Goal: Task Accomplishment & Management: Use online tool/utility

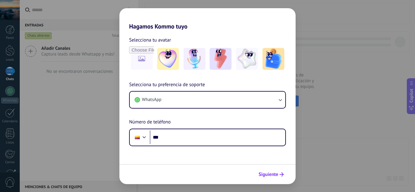
click at [278, 173] on span "Siguiente" at bounding box center [270, 174] width 25 height 4
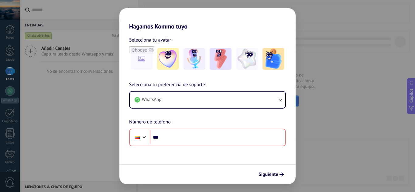
click at [327, 139] on div "Hagamos Kommo tuyo Selecciona tu avatar Selecciona tu preferencia de soporte Wh…" at bounding box center [207, 96] width 415 height 192
click at [84, 86] on div "Hagamos Kommo tuyo Selecciona tu avatar Selecciona tu preferencia de soporte Wh…" at bounding box center [207, 96] width 415 height 192
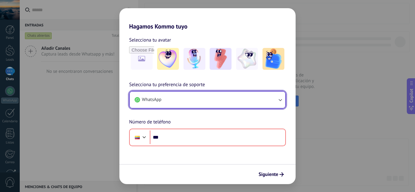
click at [202, 99] on button "WhatsApp" at bounding box center [207, 100] width 155 height 16
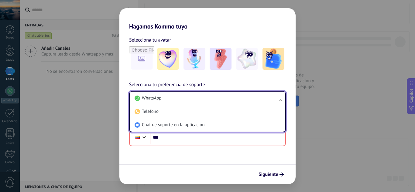
click at [202, 99] on li "WhatsApp" at bounding box center [206, 98] width 148 height 13
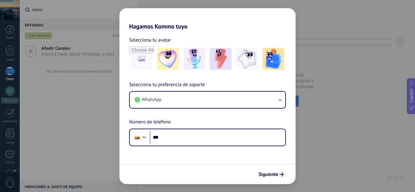
click at [62, 35] on div "Hagamos Kommo tuyo Selecciona tu avatar Selecciona tu preferencia de soporte Wh…" at bounding box center [207, 96] width 415 height 192
click at [100, 71] on div "Hagamos Kommo tuyo Selecciona tu avatar Selecciona tu preferencia de soporte Wh…" at bounding box center [207, 96] width 415 height 192
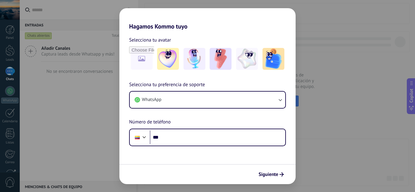
click at [79, 120] on div "Hagamos Kommo tuyo Selecciona tu avatar Selecciona tu preferencia de soporte Wh…" at bounding box center [207, 96] width 415 height 192
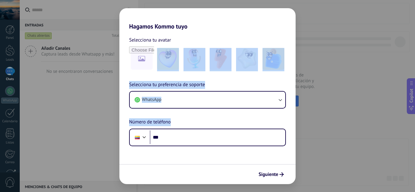
drag, startPoint x: 275, startPoint y: 125, endPoint x: 397, endPoint y: 119, distance: 122.2
click at [397, 119] on div "Hagamos Kommo tuyo Selecciona tu avatar Selecciona tu preferencia de soporte Wh…" at bounding box center [207, 96] width 415 height 192
click at [262, 172] on span "Siguiente" at bounding box center [268, 174] width 20 height 4
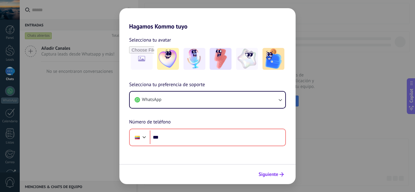
click at [262, 172] on span "Siguiente" at bounding box center [268, 174] width 20 height 4
click at [56, 104] on div "Hagamos Kommo tuyo Selecciona tu avatar Selecciona tu preferencia de soporte Wh…" at bounding box center [207, 96] width 415 height 192
click at [0, 76] on div "Hagamos Kommo tuyo Selecciona tu avatar Selecciona tu preferencia de soporte Wh…" at bounding box center [207, 96] width 415 height 192
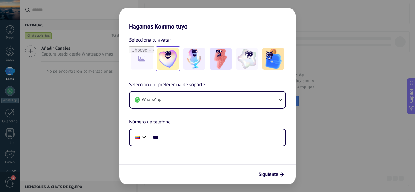
click at [164, 52] on img at bounding box center [168, 59] width 22 height 22
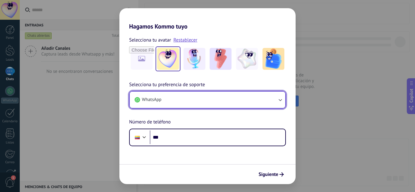
click at [194, 107] on button "WhatsApp" at bounding box center [207, 100] width 155 height 16
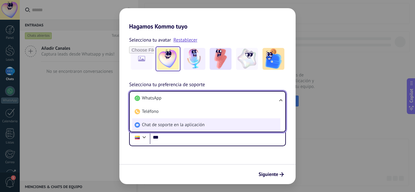
click at [190, 125] on span "Chat de soporte en la aplicación" at bounding box center [173, 125] width 63 height 6
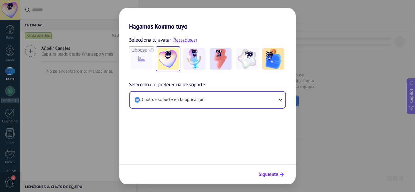
click at [281, 175] on use "submit" at bounding box center [281, 174] width 4 height 4
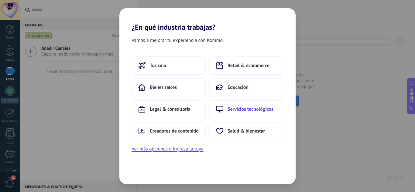
click at [232, 111] on span "Servicios tecnológicos" at bounding box center [250, 109] width 46 height 6
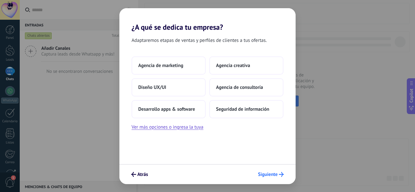
click at [265, 171] on button "Siguiente" at bounding box center [270, 174] width 31 height 10
click at [245, 119] on div "Agencia de marketing Agencia creativa Diseño UX/UI Agencia de consultoría Desar…" at bounding box center [207, 93] width 176 height 75
click at [243, 108] on span "Seguridad de información" at bounding box center [242, 109] width 53 height 6
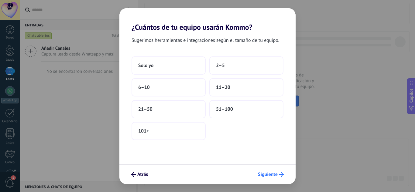
click at [267, 175] on span "Siguiente" at bounding box center [268, 174] width 20 height 4
click at [165, 59] on button "Solo yo" at bounding box center [168, 65] width 74 height 18
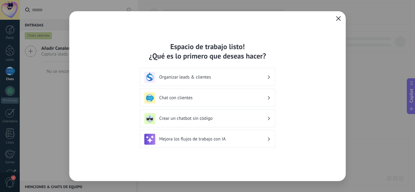
click at [337, 16] on button "button" at bounding box center [338, 19] width 8 height 9
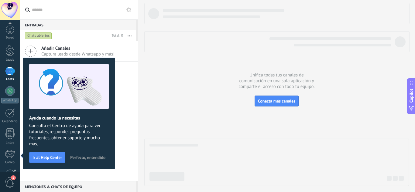
click at [167, 111] on div at bounding box center [276, 94] width 264 height 183
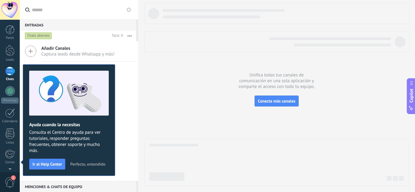
click at [155, 107] on div at bounding box center [276, 94] width 264 height 183
click at [97, 45] on div "Añadir Canales Captura leads desde Whatsapp y más!" at bounding box center [79, 51] width 118 height 20
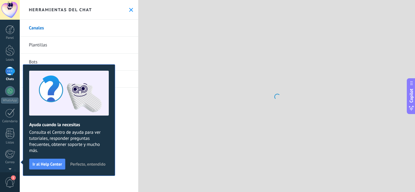
click at [55, 47] on link "Plantillas" at bounding box center [79, 45] width 118 height 17
click at [179, 52] on div at bounding box center [276, 96] width 277 height 192
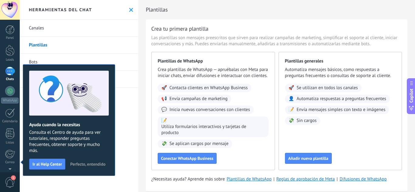
click at [58, 26] on link "Canales" at bounding box center [79, 28] width 118 height 17
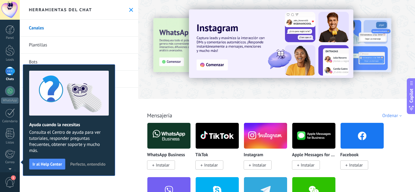
click at [89, 162] on span "Perfecto, entendido" at bounding box center [87, 164] width 35 height 4
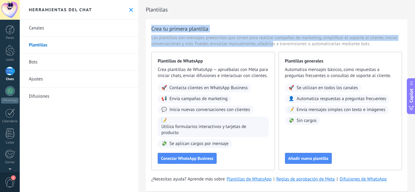
drag, startPoint x: 147, startPoint y: 28, endPoint x: 272, endPoint y: 44, distance: 125.8
click at [272, 44] on div "Crea tu primera plantilla Las plantillas son mensajes preescritos que sirven pa…" at bounding box center [276, 105] width 261 height 172
